Goal: Communication & Community: Connect with others

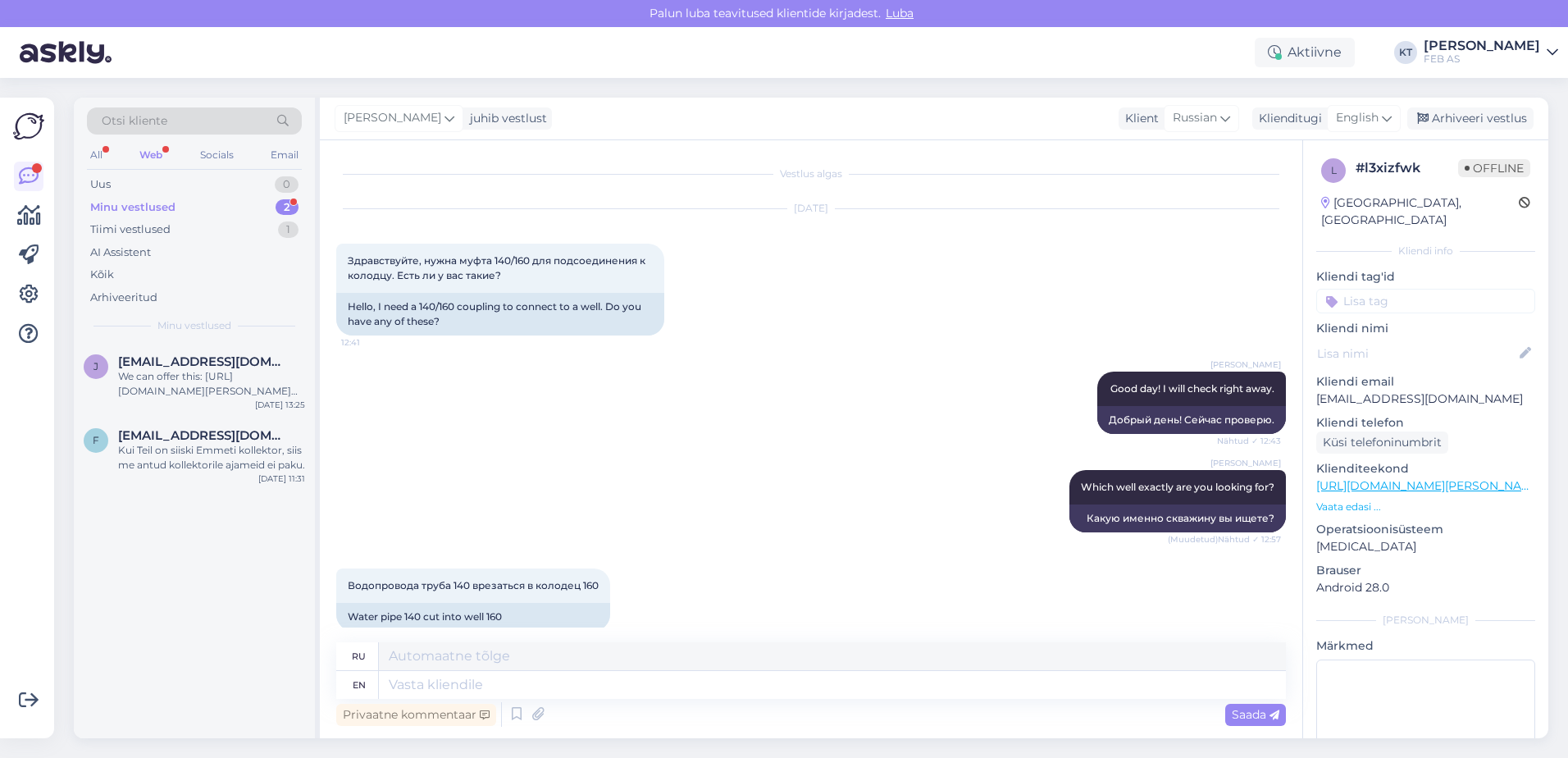
scroll to position [818, 0]
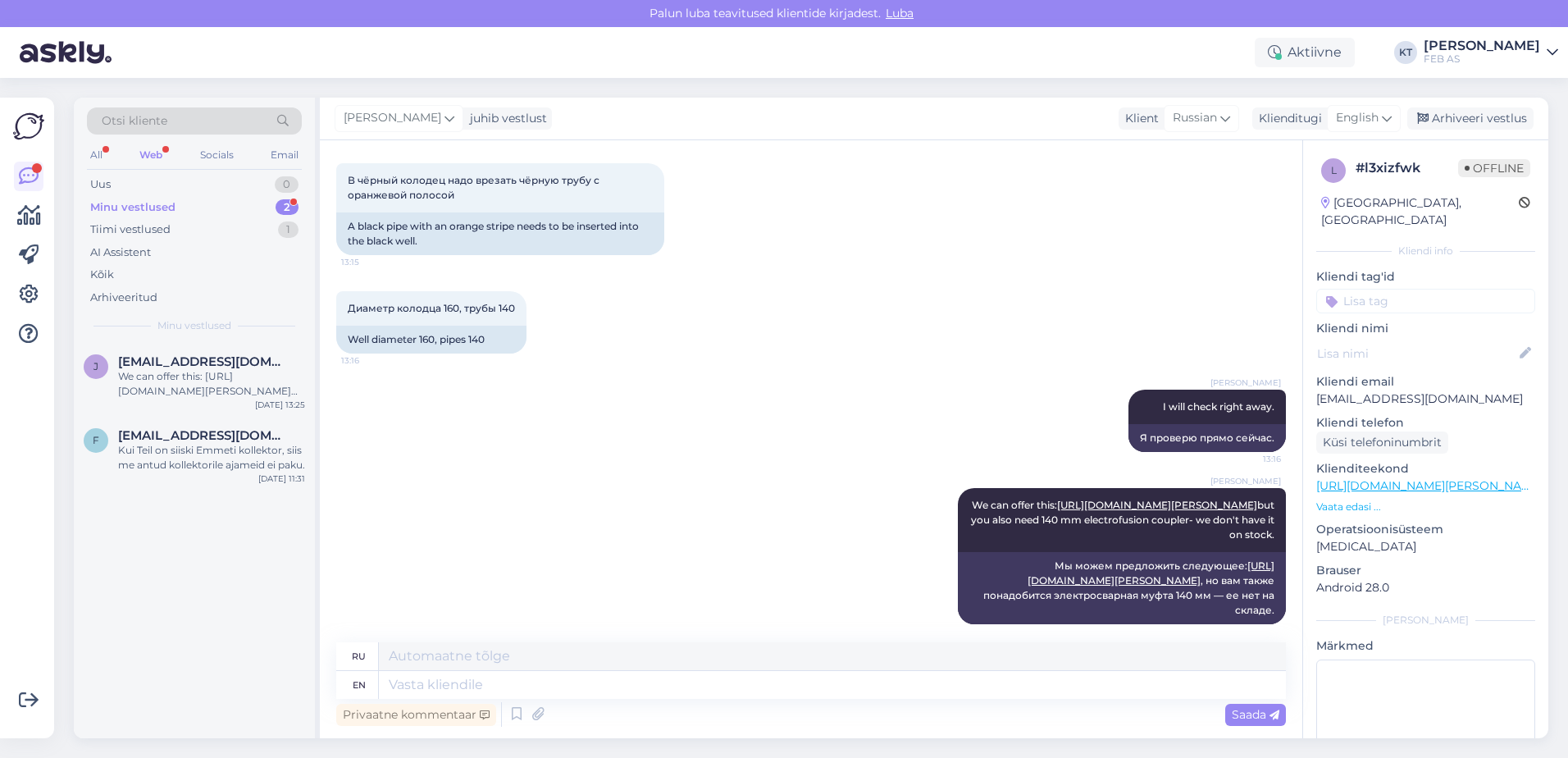
click at [142, 201] on div "Minu vestlused" at bounding box center [133, 207] width 85 height 16
click at [159, 381] on div "We can offer this: [URL][DOMAIN_NAME][PERSON_NAME] but you also need 140 mm ele…" at bounding box center [211, 383] width 187 height 29
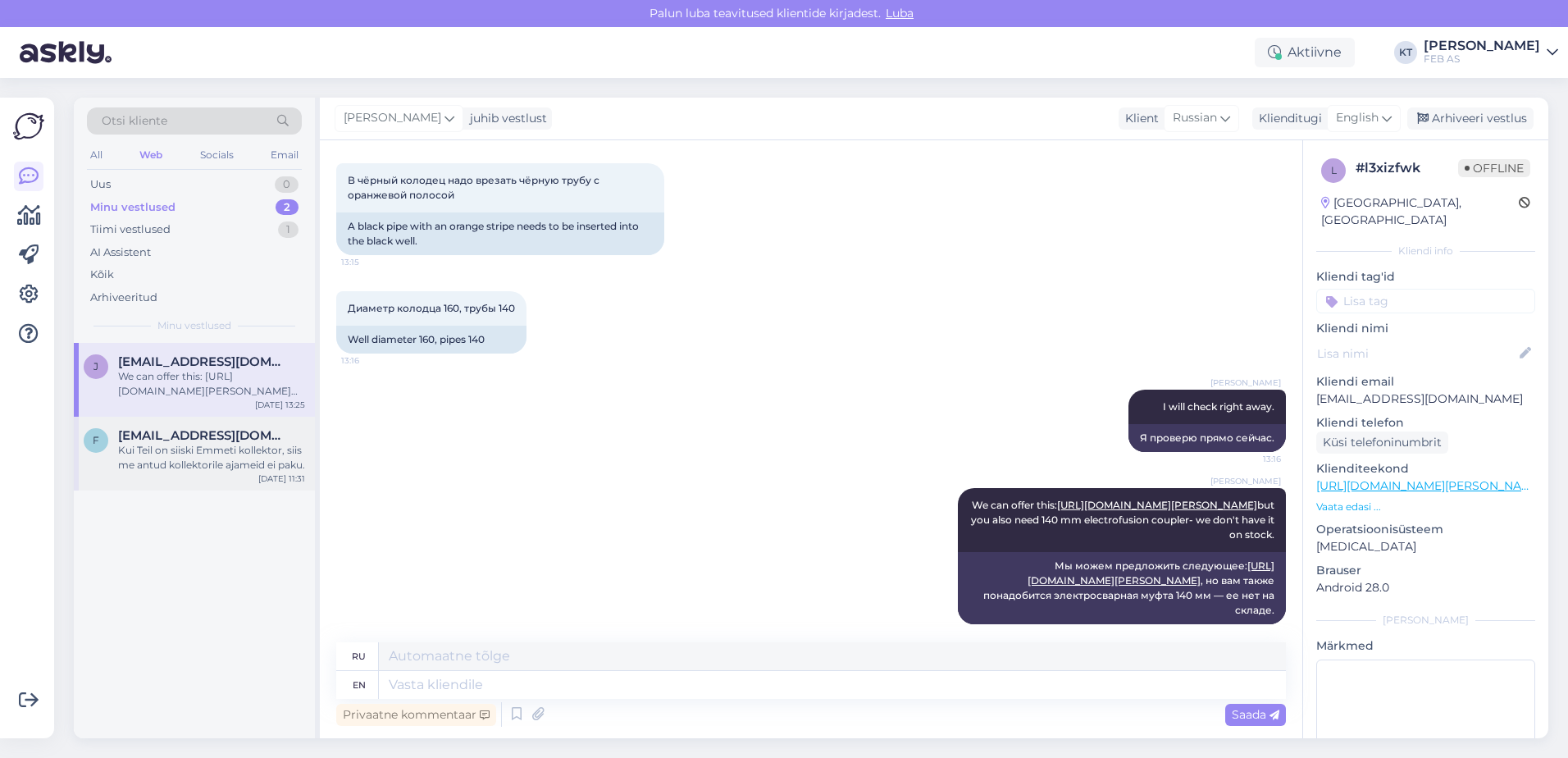
click at [235, 439] on span "[EMAIL_ADDRESS][DOMAIN_NAME]" at bounding box center [203, 435] width 170 height 15
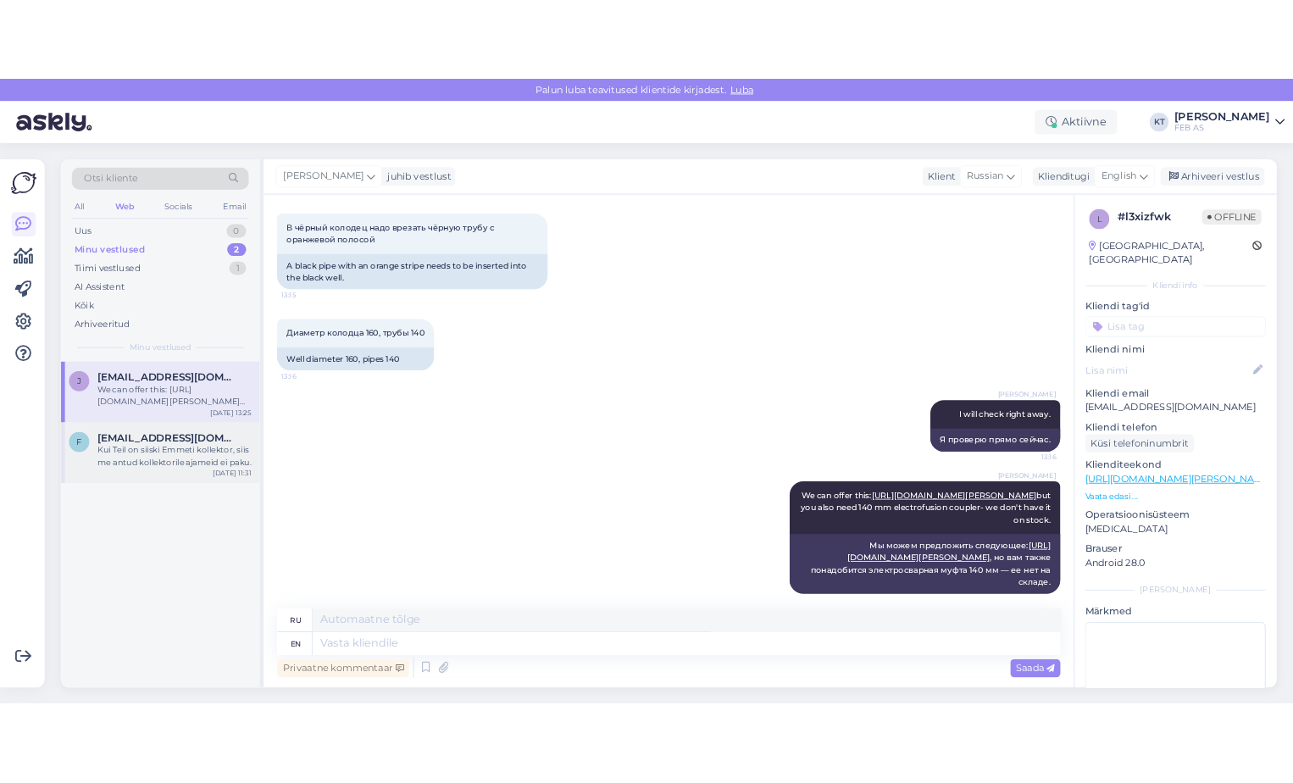
scroll to position [1158, 0]
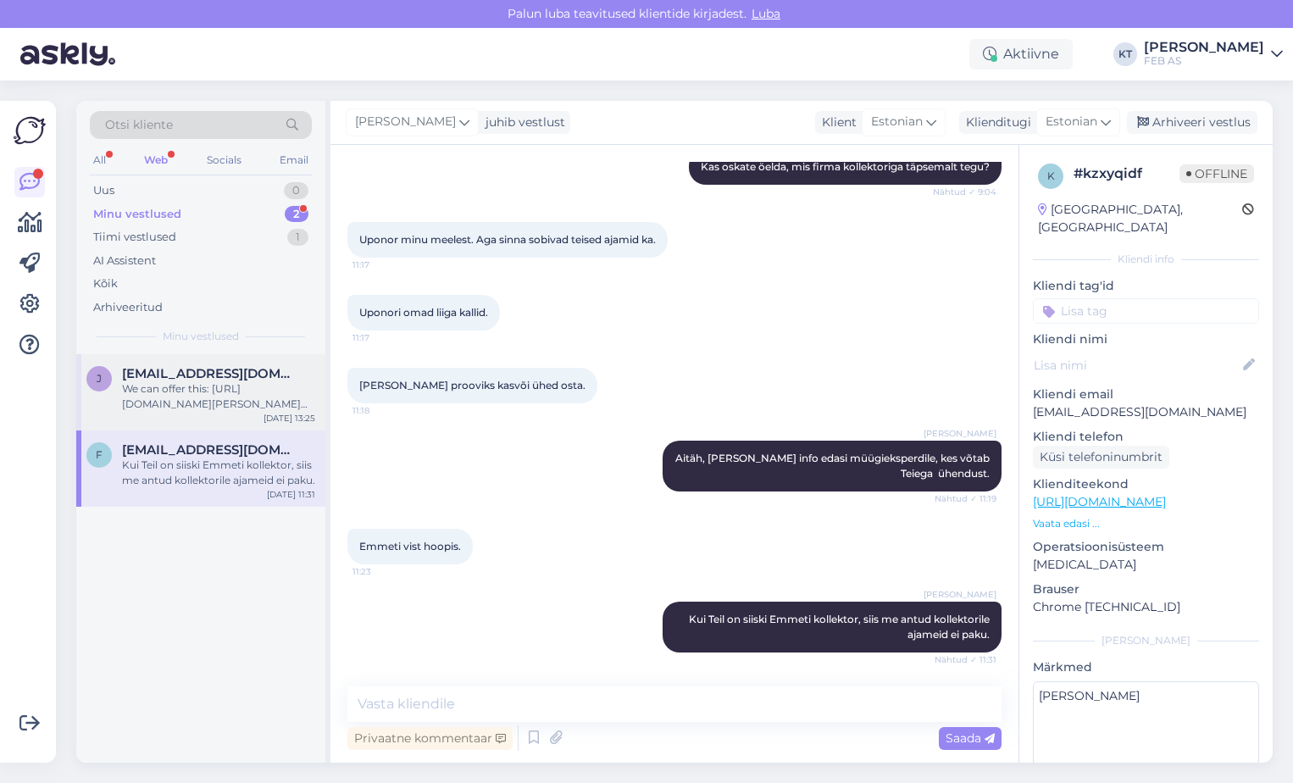
click at [173, 382] on div "We can offer this: [URL][DOMAIN_NAME][PERSON_NAME] but you also need 140 mm ele…" at bounding box center [218, 396] width 193 height 30
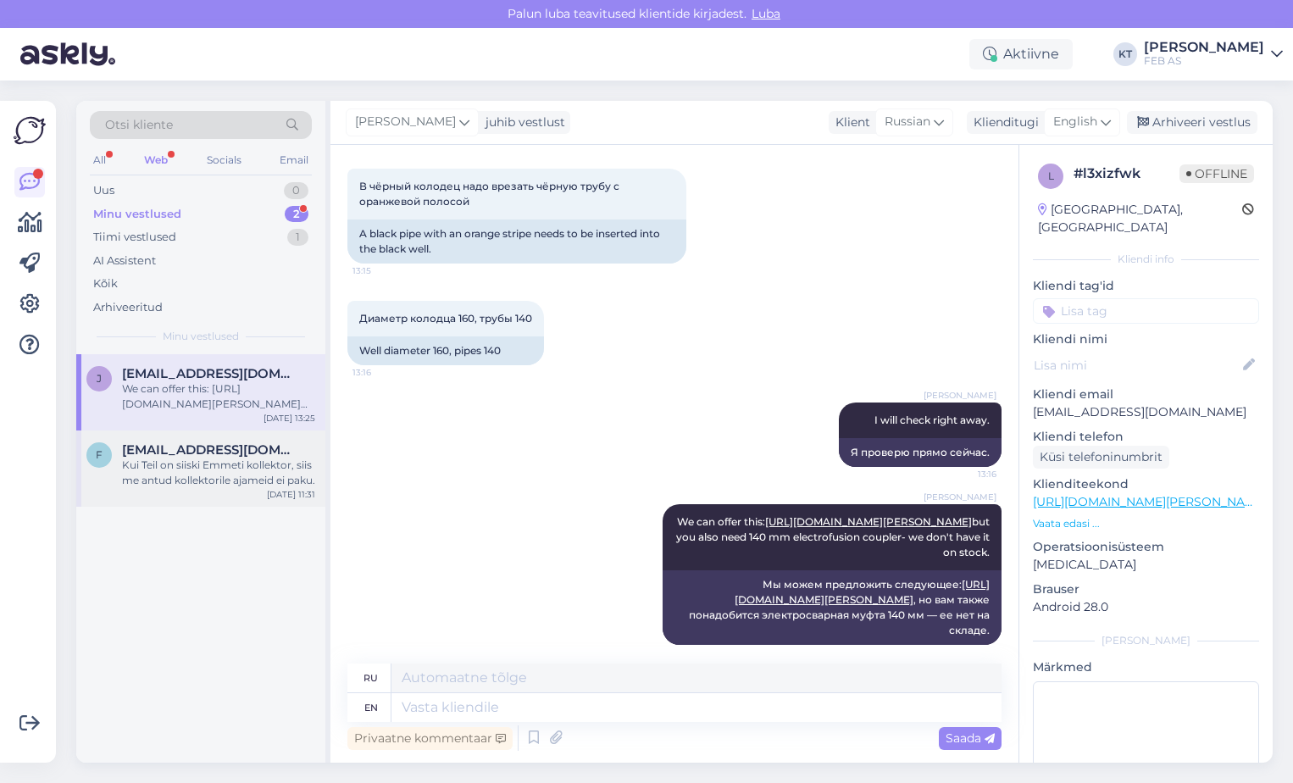
click at [236, 457] on span "[EMAIL_ADDRESS][DOMAIN_NAME]" at bounding box center [210, 449] width 176 height 15
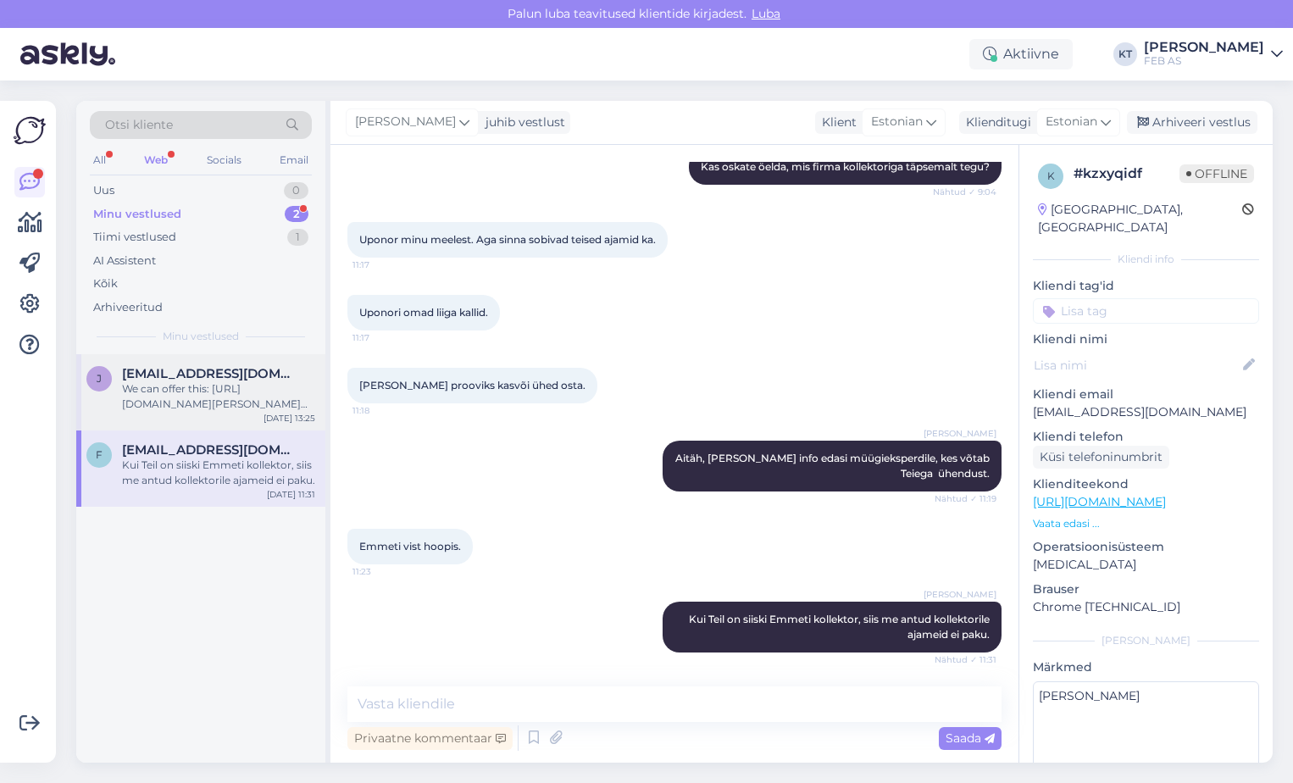
click at [152, 402] on div "We can offer this: [URL][DOMAIN_NAME][PERSON_NAME] but you also need 140 mm ele…" at bounding box center [218, 396] width 193 height 30
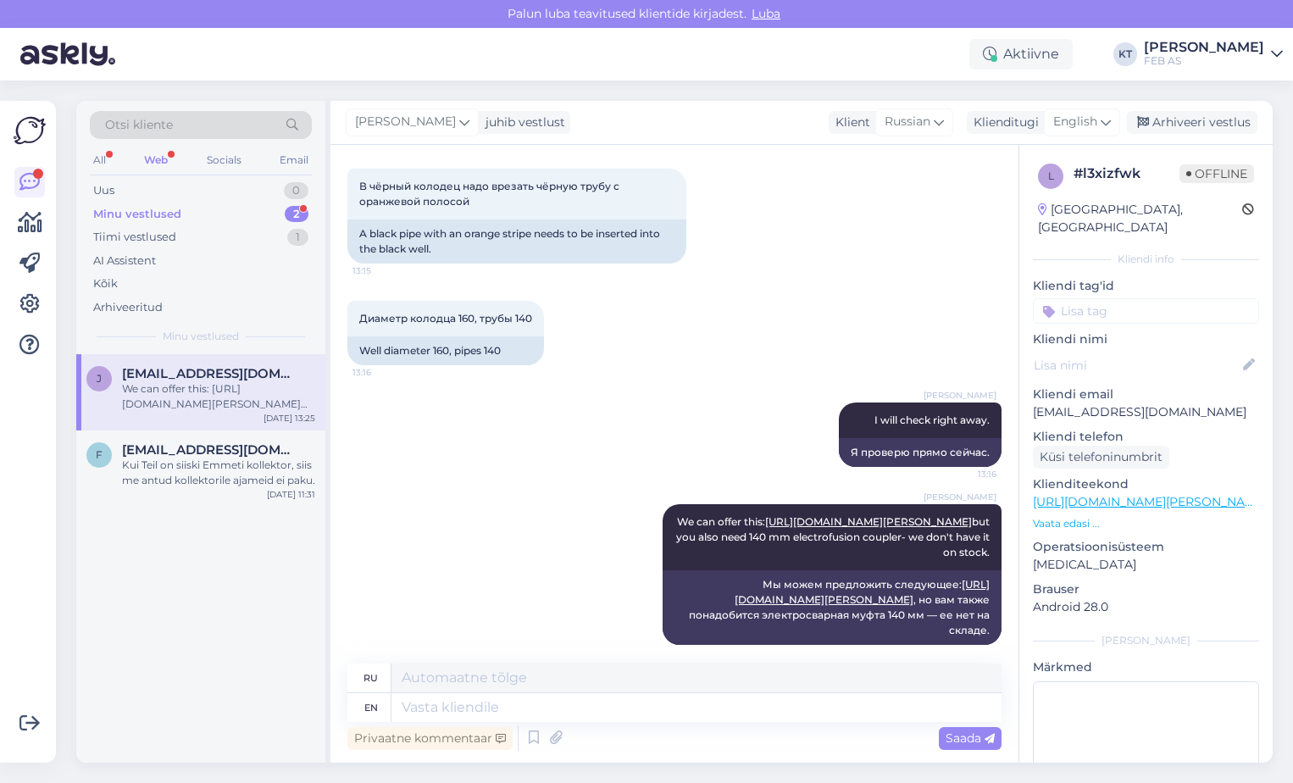
click at [112, 216] on div "Minu vestlused" at bounding box center [137, 214] width 88 height 17
click at [136, 252] on div "AI Assistent" at bounding box center [124, 260] width 63 height 17
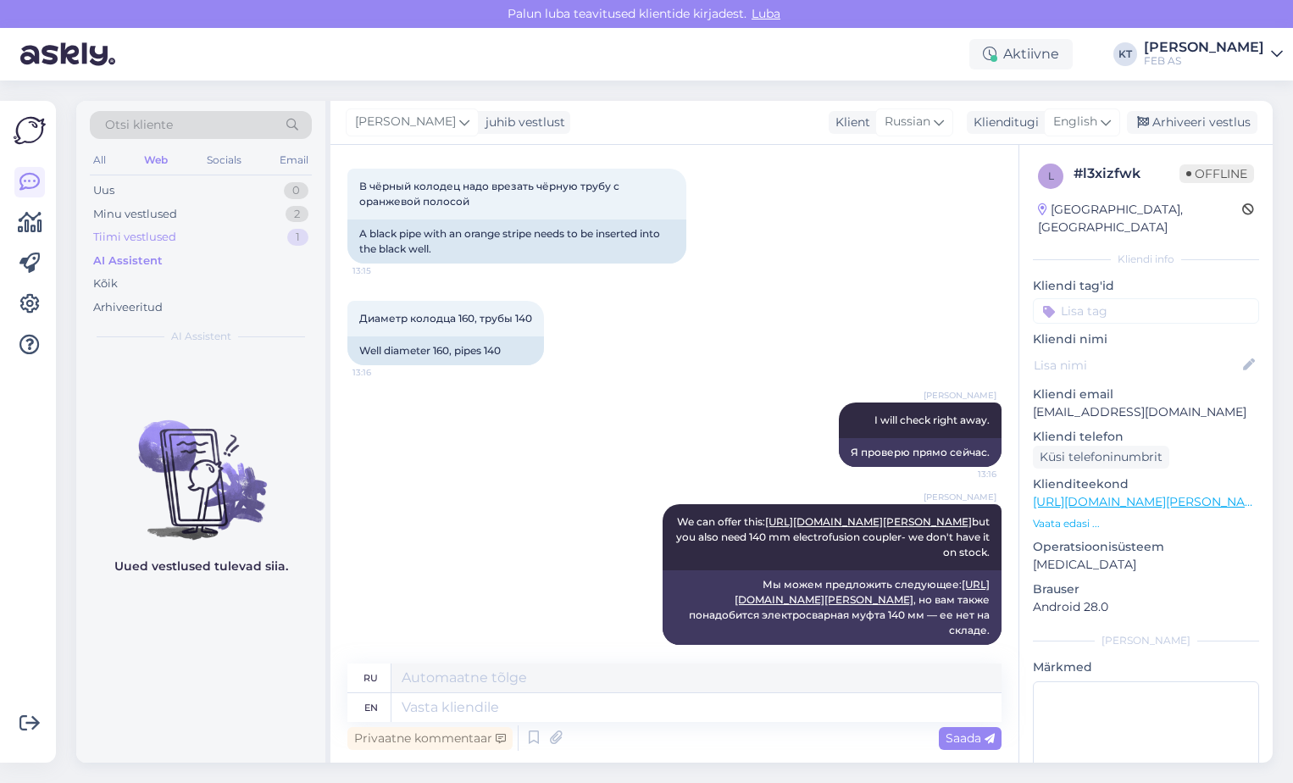
click at [136, 238] on div "Tiimi vestlused" at bounding box center [134, 237] width 83 height 17
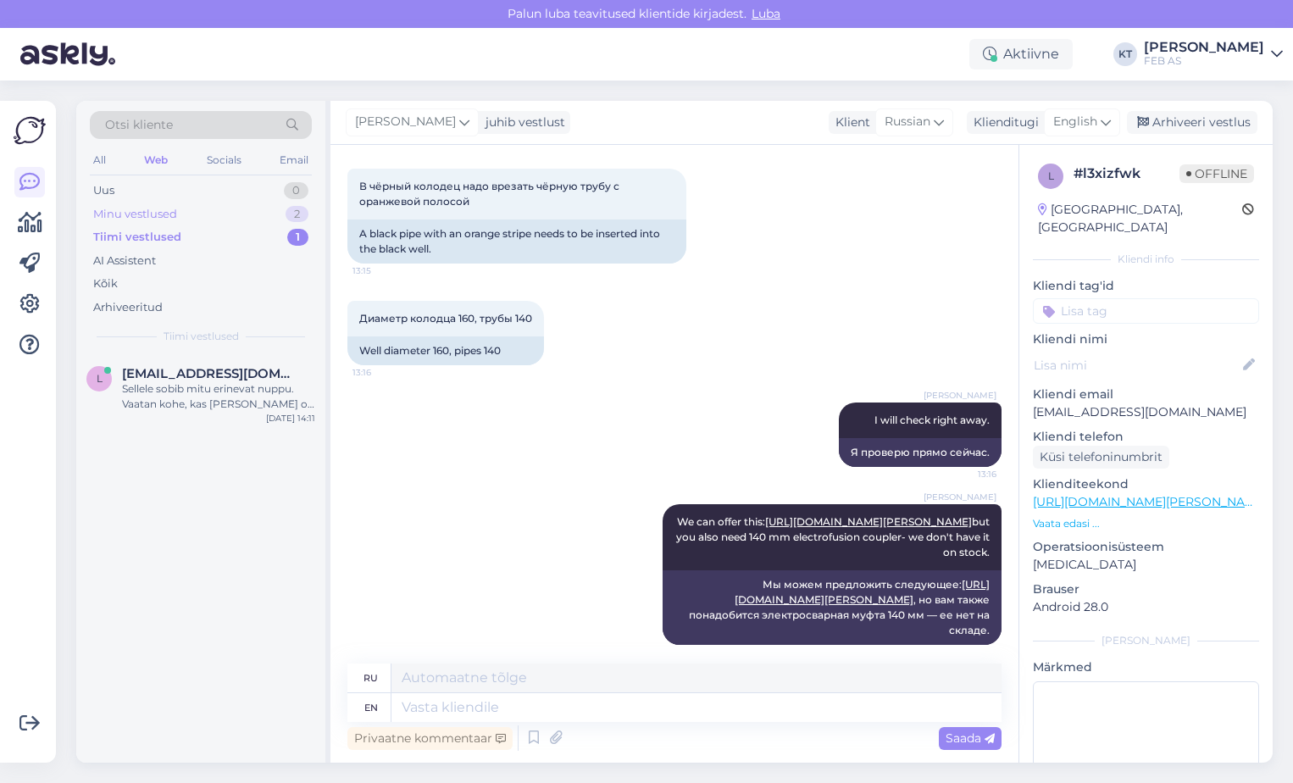
click at [151, 217] on div "Minu vestlused" at bounding box center [135, 214] width 84 height 17
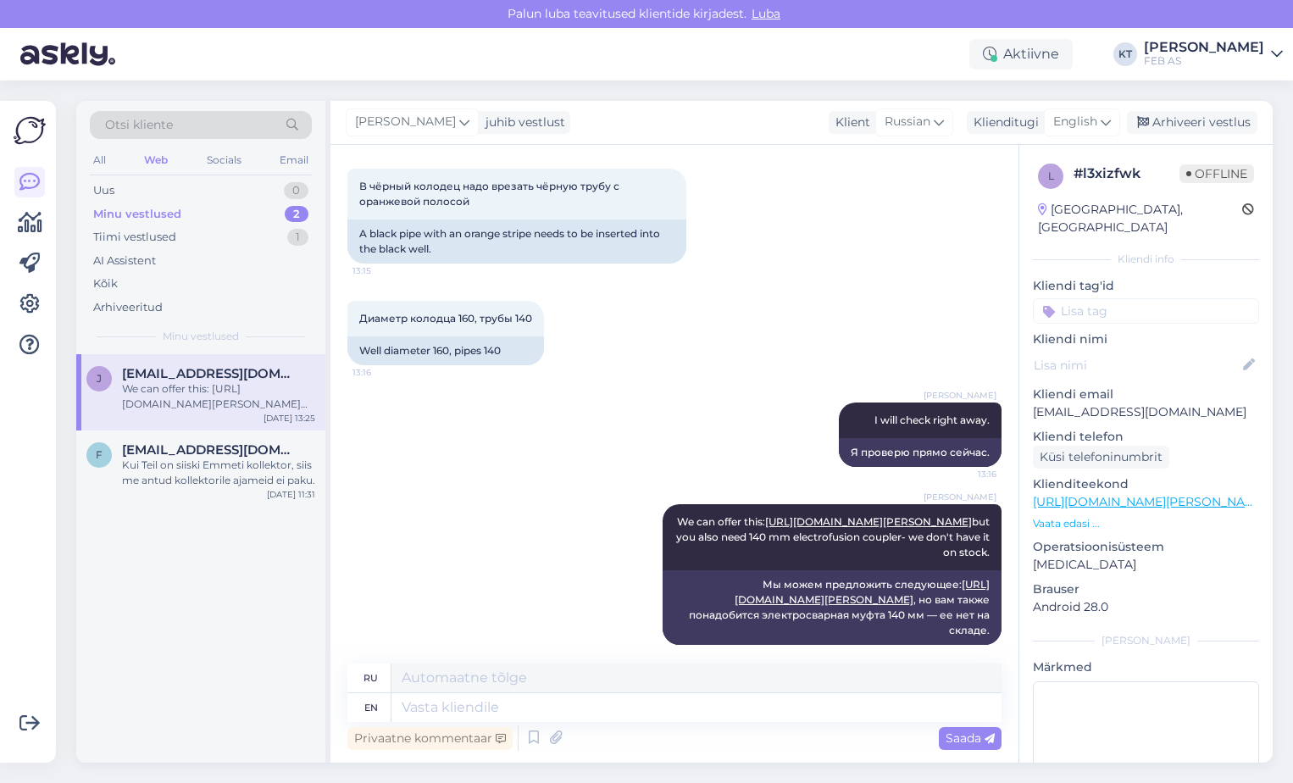
click at [162, 361] on div "[PERSON_NAME] [PERSON_NAME][EMAIL_ADDRESS][DOMAIN_NAME] We can offer this: [URL…" at bounding box center [200, 392] width 249 height 76
